Goal: Use online tool/utility: Utilize a website feature to perform a specific function

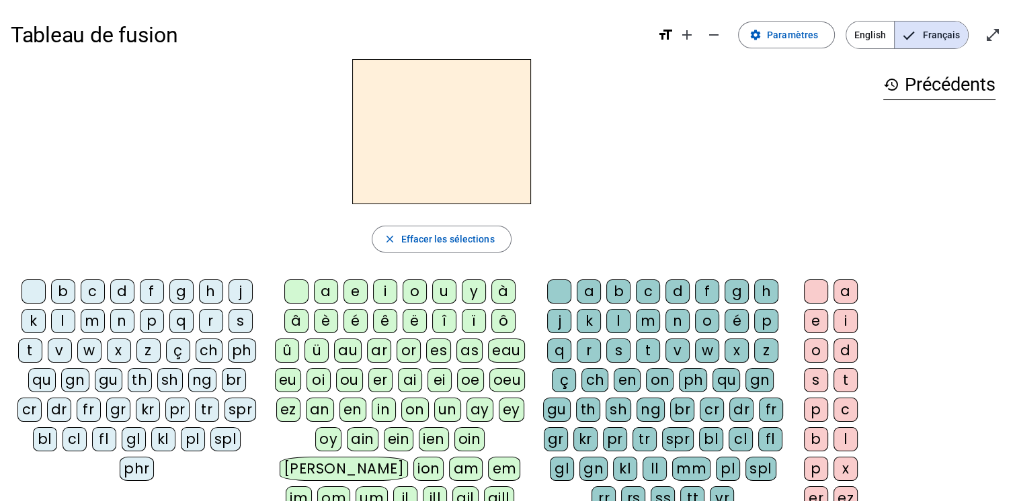
click at [120, 296] on div "d" at bounding box center [122, 292] width 24 height 24
click at [442, 289] on div "u" at bounding box center [444, 292] width 24 height 24
click at [645, 292] on div "c" at bounding box center [648, 292] width 24 height 24
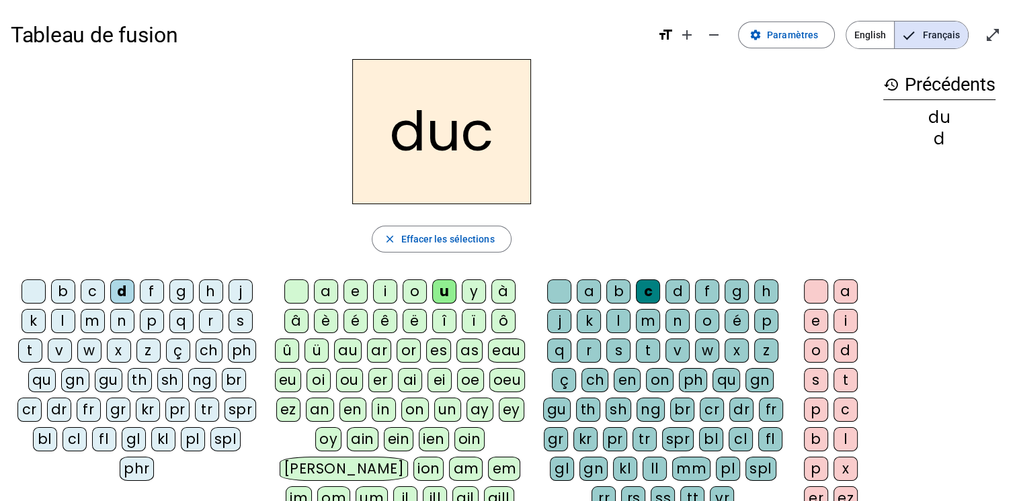
click at [556, 286] on div at bounding box center [559, 292] width 24 height 24
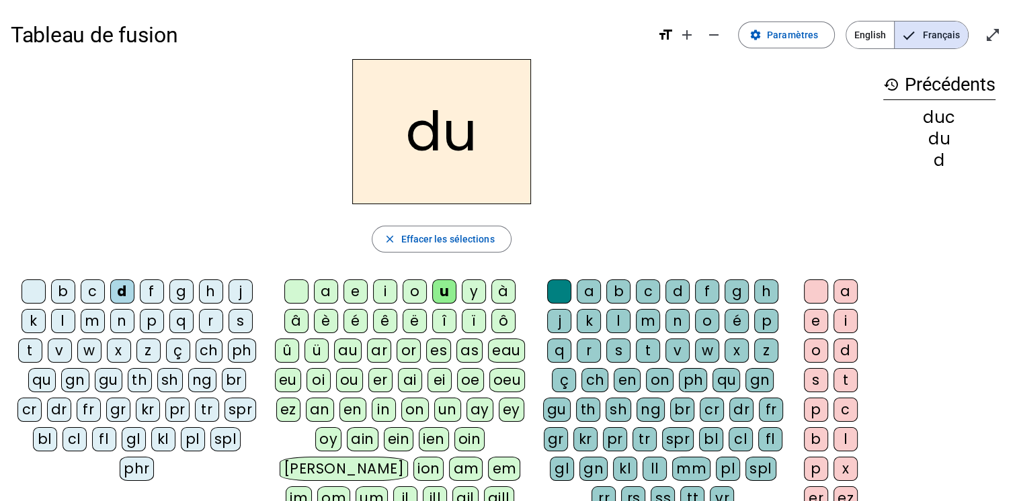
click at [351, 292] on div "e" at bounding box center [355, 292] width 24 height 24
click at [124, 329] on div "n" at bounding box center [122, 321] width 24 height 24
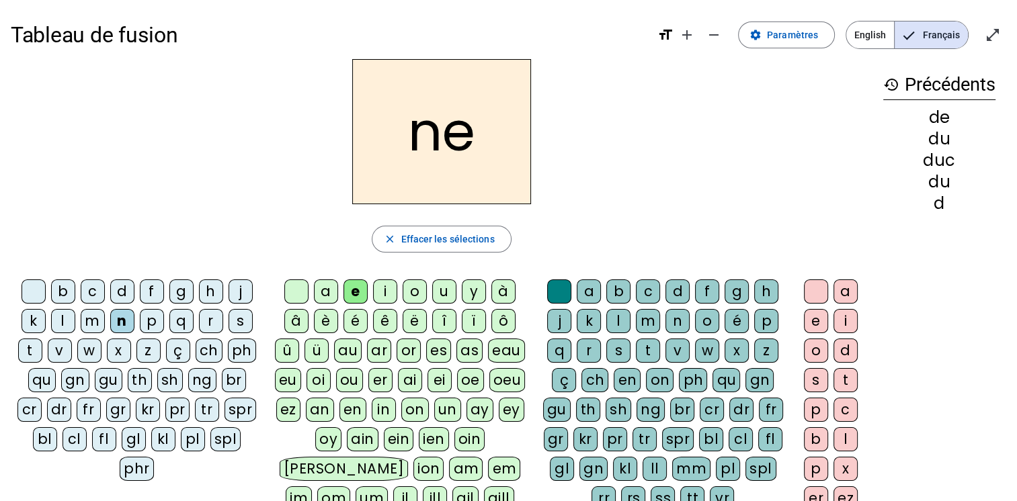
click at [89, 325] on div "m" at bounding box center [93, 321] width 24 height 24
click at [249, 314] on div "s" at bounding box center [240, 321] width 24 height 24
click at [440, 296] on div "u" at bounding box center [444, 292] width 24 height 24
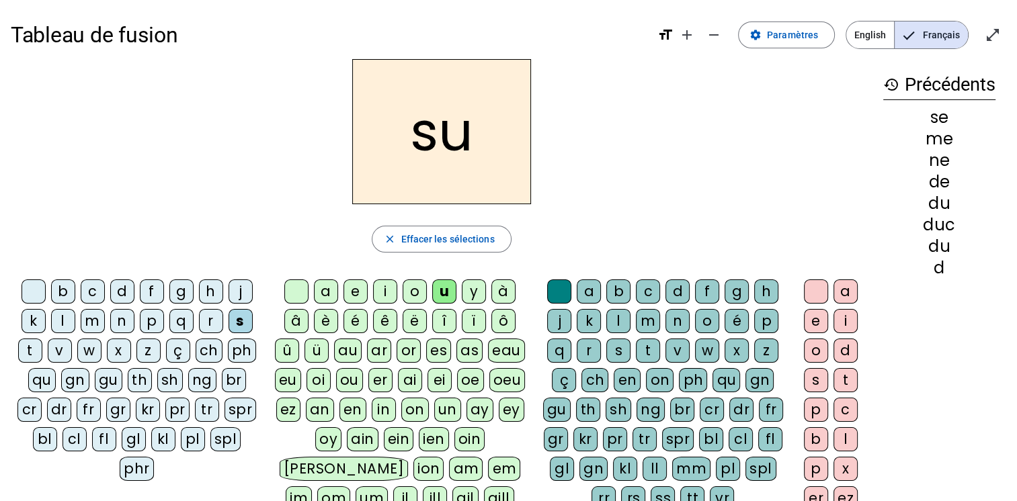
click at [66, 321] on div "l" at bounding box center [63, 321] width 24 height 24
click at [325, 284] on div "a" at bounding box center [326, 292] width 24 height 24
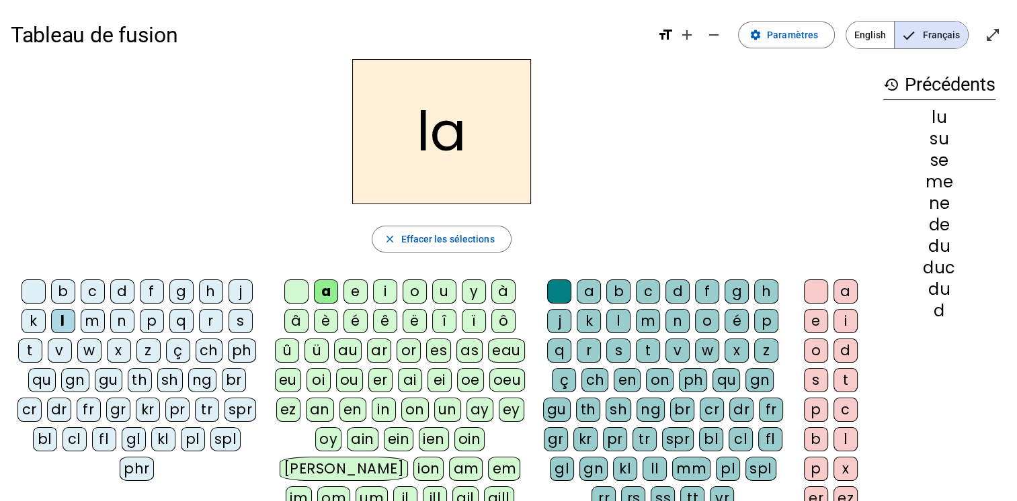
click at [650, 289] on div "c" at bounding box center [648, 292] width 24 height 24
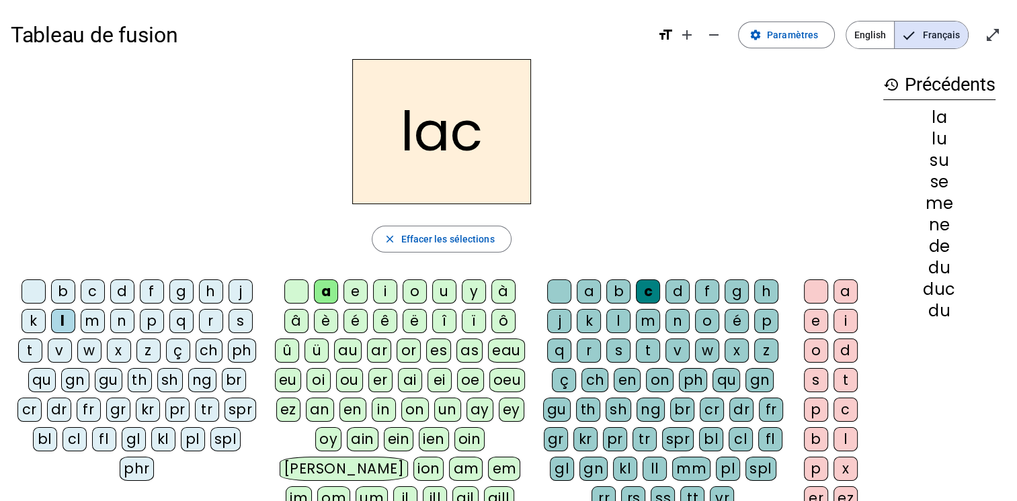
click at [34, 350] on div "t" at bounding box center [30, 351] width 24 height 24
click at [60, 292] on div "b" at bounding box center [63, 292] width 24 height 24
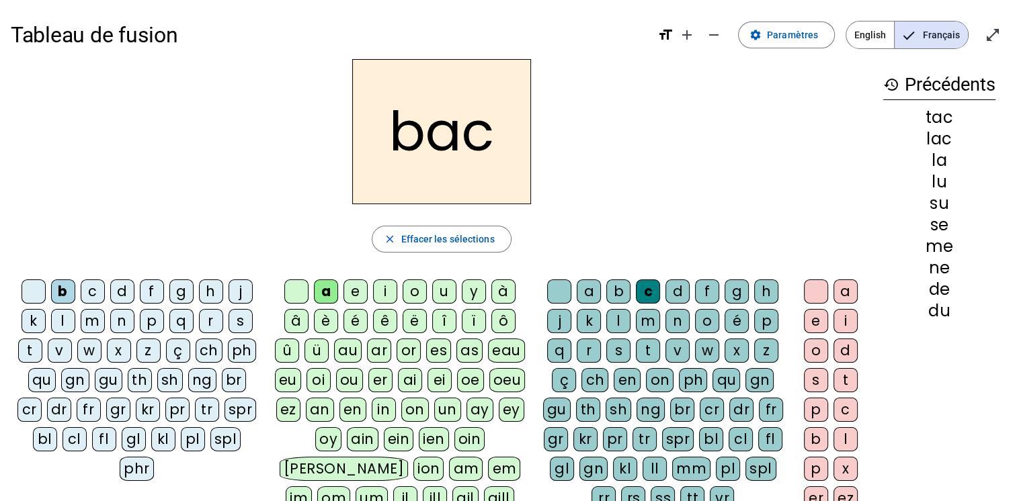
click at [239, 323] on div "s" at bounding box center [240, 321] width 24 height 24
click at [351, 294] on div "e" at bounding box center [355, 292] width 24 height 24
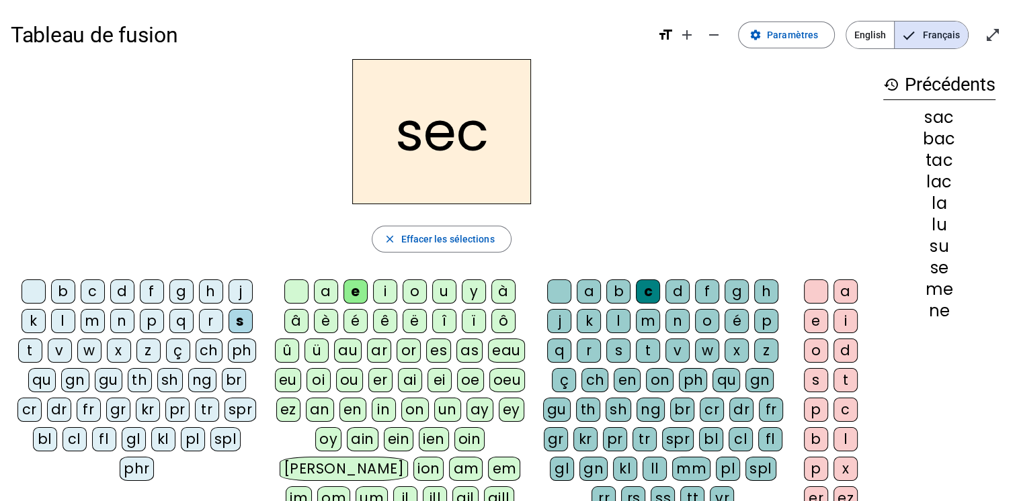
click at [616, 321] on div "l" at bounding box center [618, 321] width 24 height 24
click at [417, 292] on div "o" at bounding box center [414, 292] width 24 height 24
